Goal: Navigation & Orientation: Find specific page/section

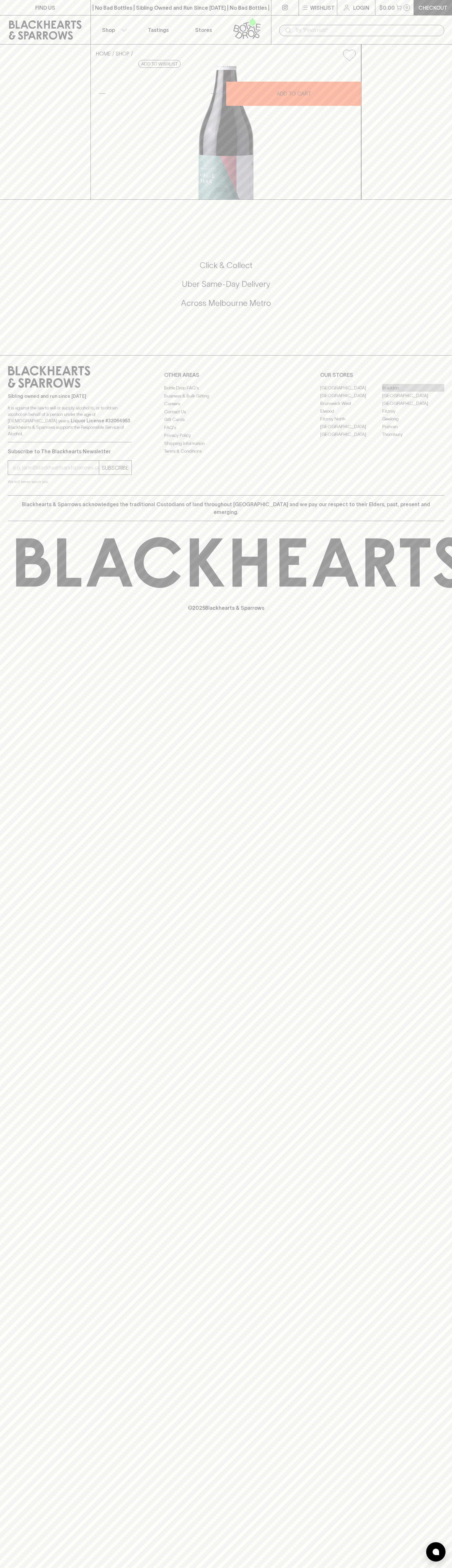
click at [413, 392] on link "Braddon" at bounding box center [412, 388] width 62 height 8
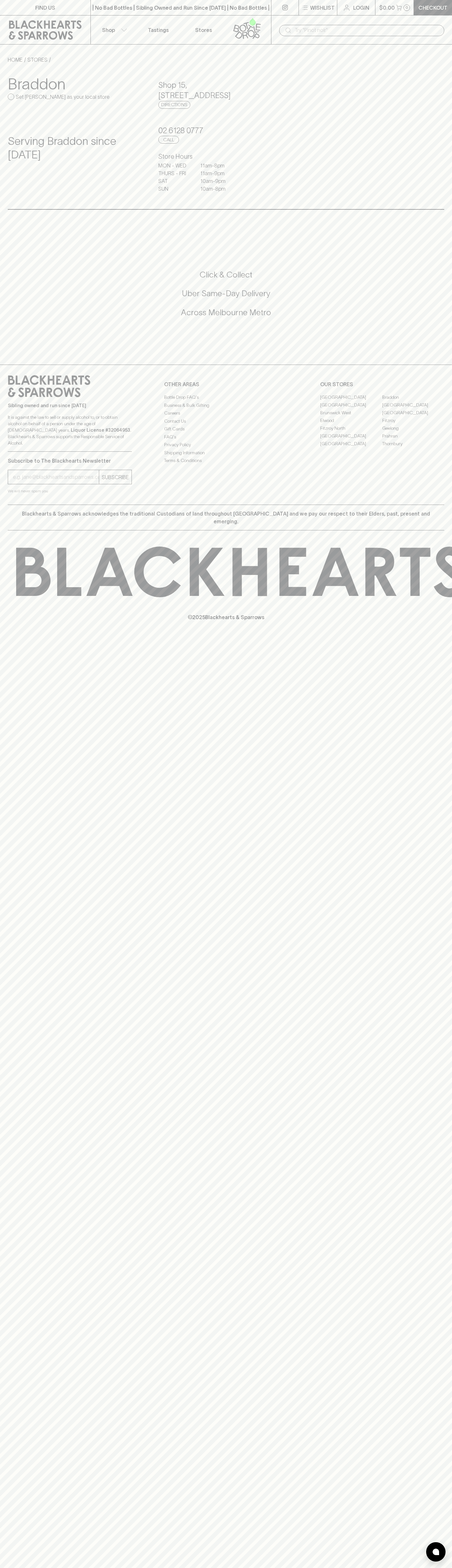
click at [50, 30] on icon at bounding box center [45, 31] width 81 height 20
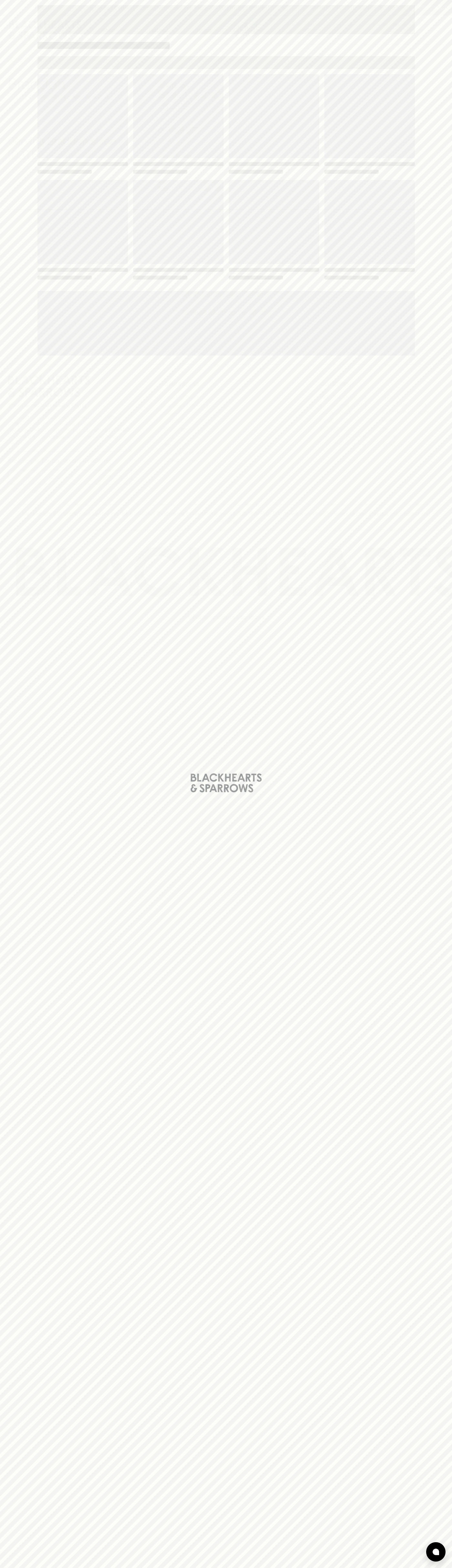
click at [12, 1568] on html "FIND US | No Bad Bottles | Sibling Owned and Run Since [DATE] | No Bad Bottles …" at bounding box center [226, 784] width 452 height 1568
click at [9, 1125] on div "Loading" at bounding box center [226, 784] width 452 height 1568
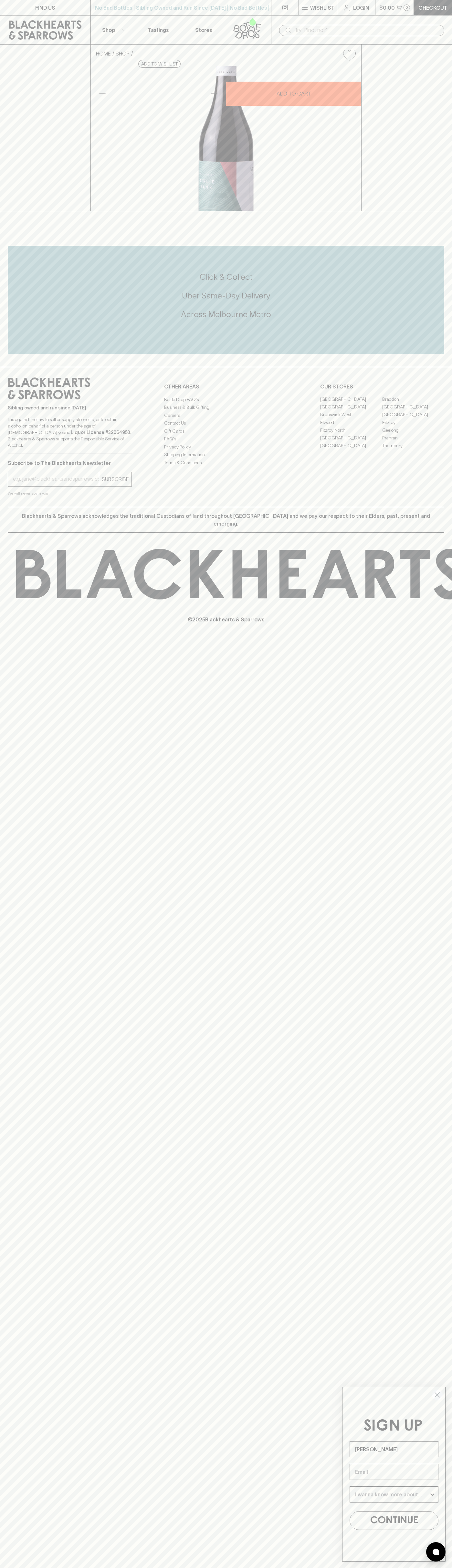
type input "John Smith"
